Goal: Download file/media

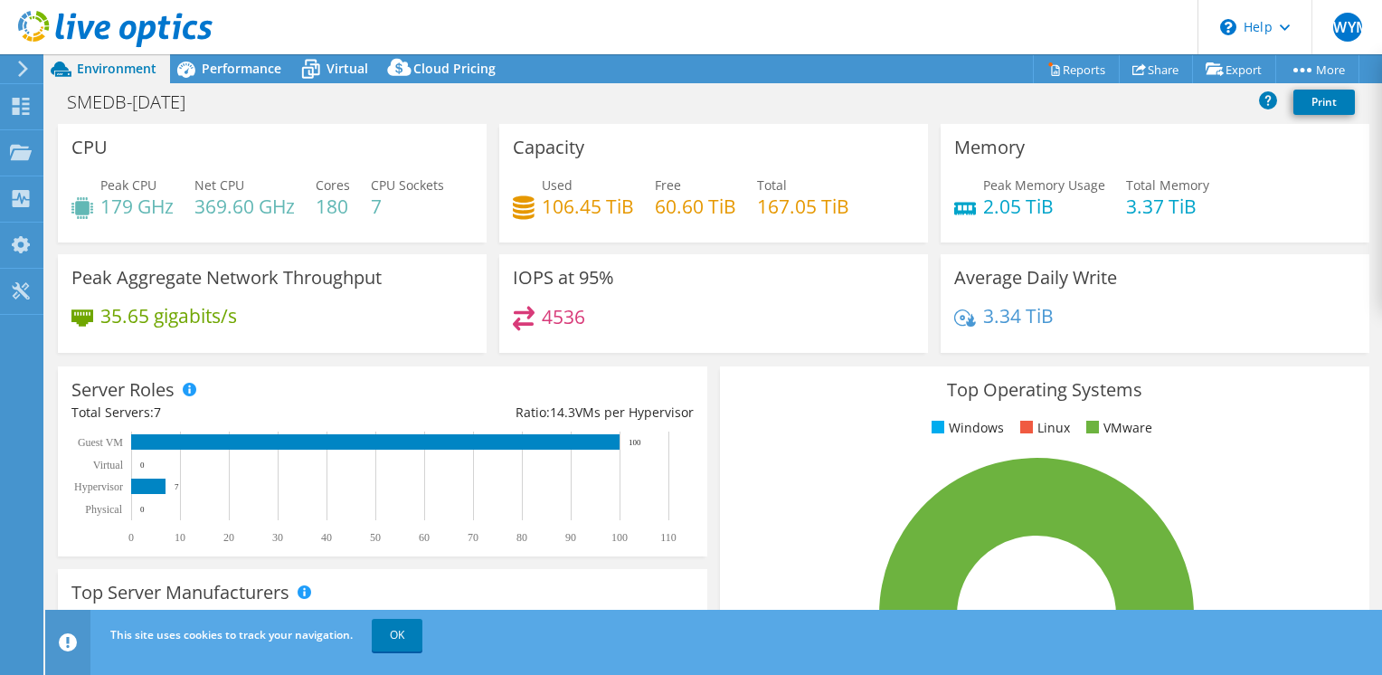
select select "USD"
click at [772, 372] on div "Top Operating Systems Windows Linux VMware 100.0% ESXi 7.0" at bounding box center [1044, 582] width 649 height 433
click at [734, 424] on ul "Windows Linux VMware" at bounding box center [1045, 428] width 622 height 21
click at [1065, 65] on link "Reports" at bounding box center [1076, 69] width 87 height 28
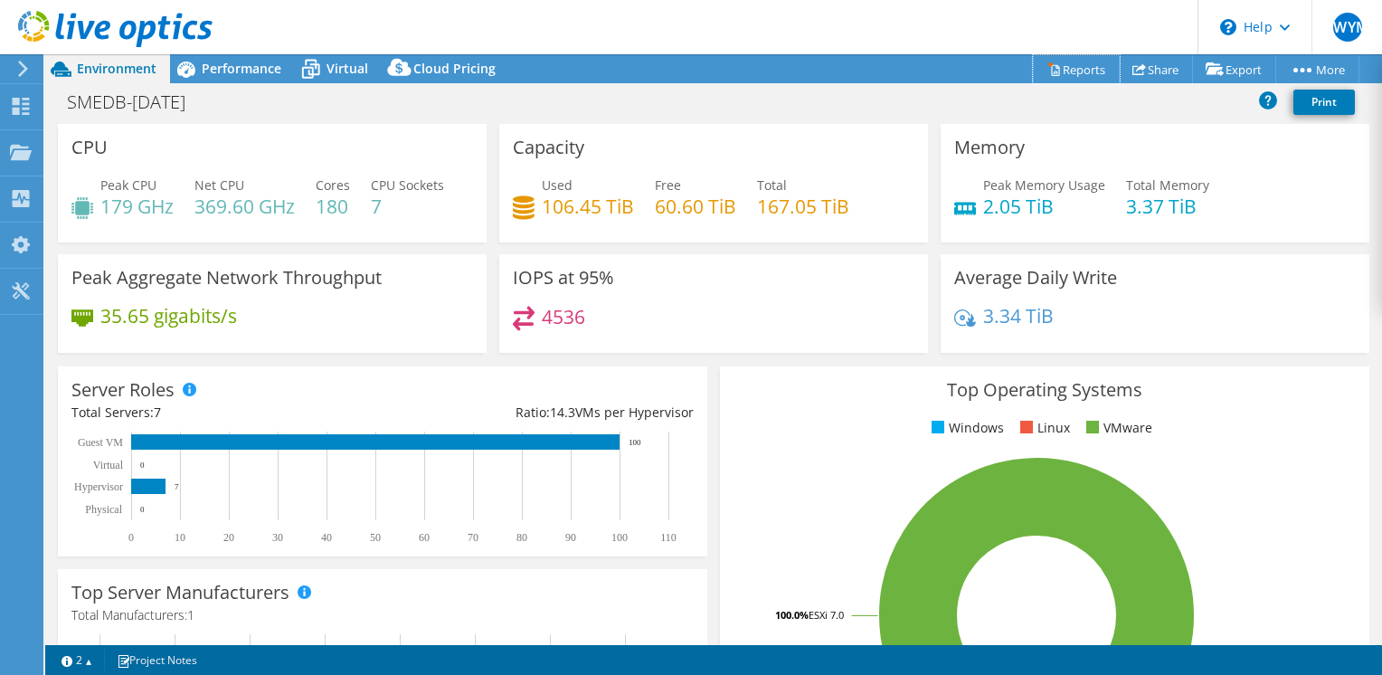
click at [1056, 67] on link "Reports" at bounding box center [1076, 69] width 87 height 28
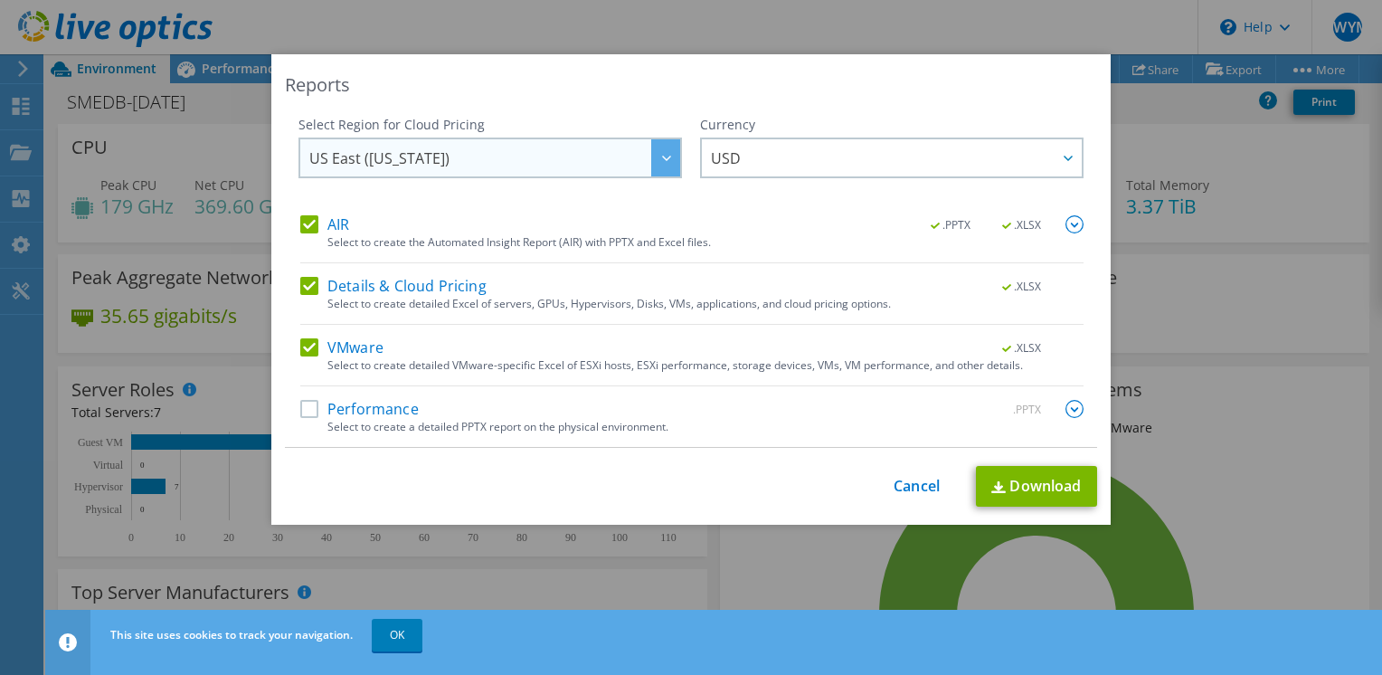
click at [499, 159] on span "US East ([US_STATE])" at bounding box center [494, 157] width 371 height 37
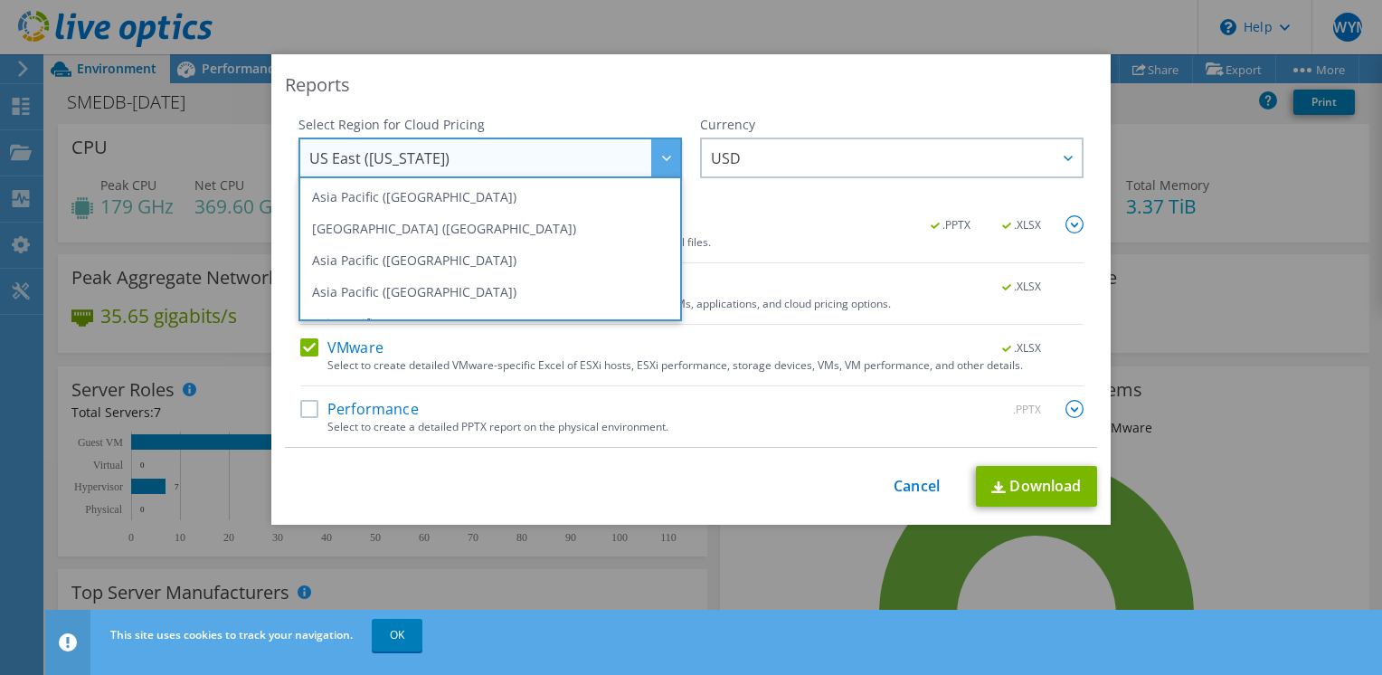
click at [878, 75] on div "Reports" at bounding box center [691, 84] width 812 height 25
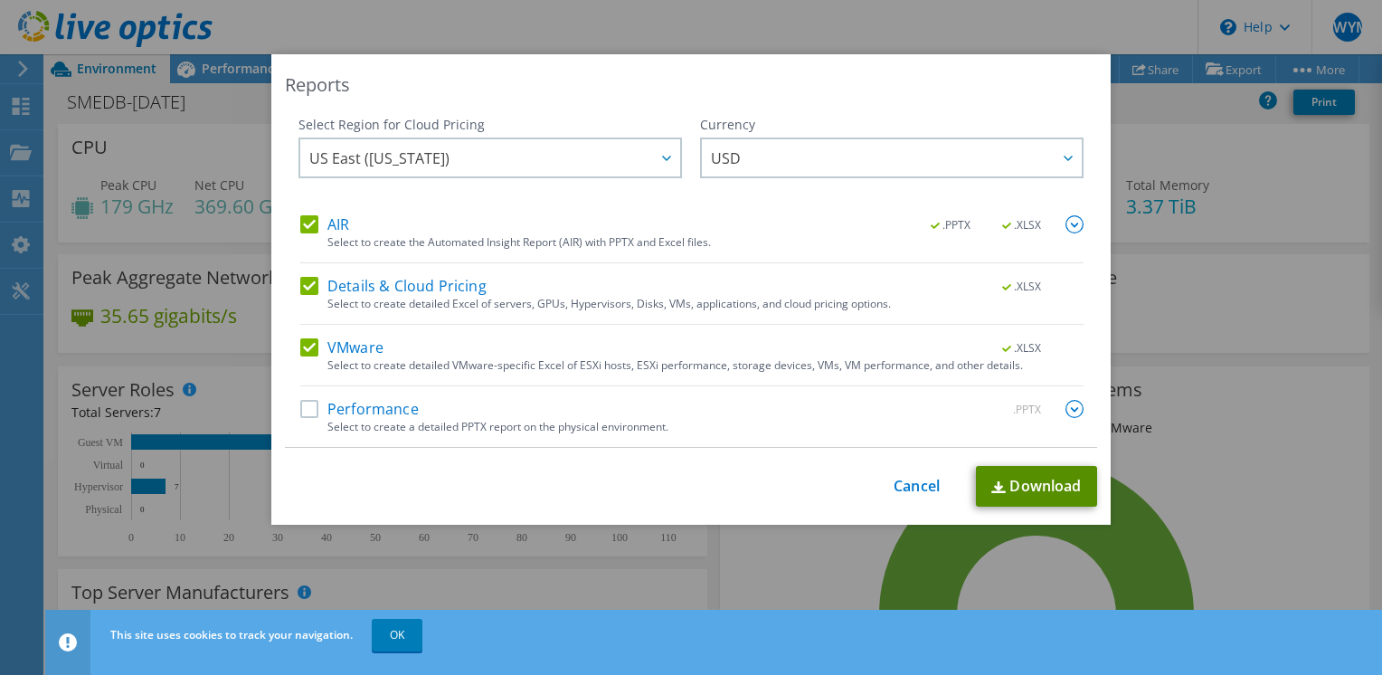
click at [1038, 494] on link "Download" at bounding box center [1036, 486] width 121 height 41
click at [778, 91] on div "Reports" at bounding box center [691, 84] width 812 height 25
click at [837, 82] on div "Reports" at bounding box center [691, 84] width 812 height 25
click at [843, 76] on div "Reports" at bounding box center [691, 84] width 812 height 25
click at [912, 486] on link "Cancel" at bounding box center [917, 486] width 46 height 17
